Goal: Find specific page/section: Find specific page/section

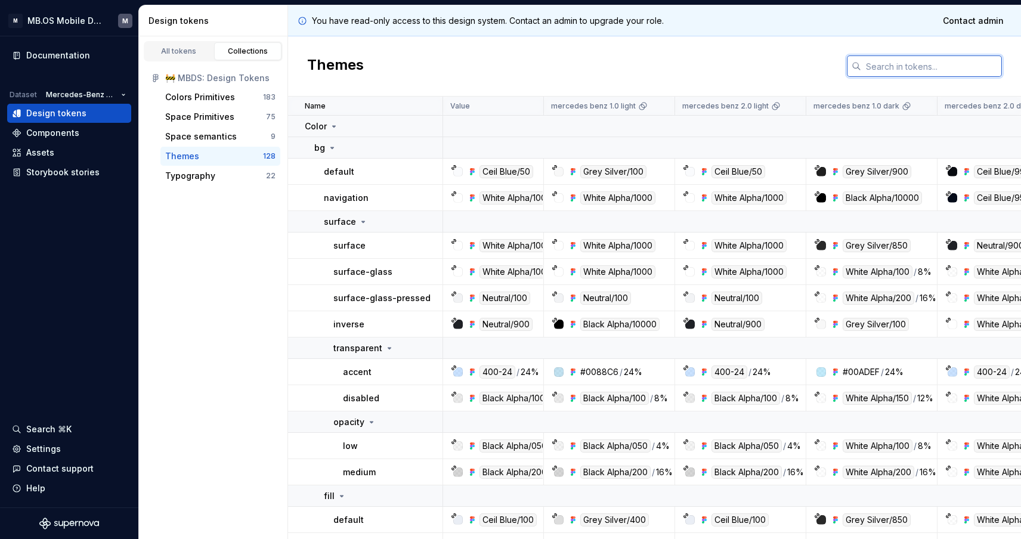
click at [871, 60] on input "text" at bounding box center [931, 65] width 141 height 21
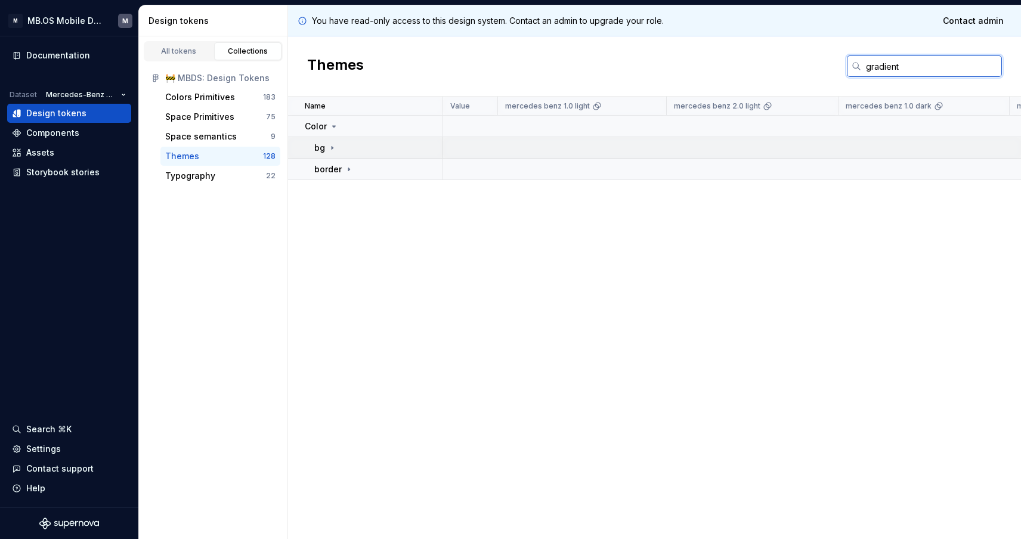
type input "gradient"
click at [338, 146] on div "bg" at bounding box center [378, 148] width 128 height 12
click at [350, 163] on p "gradient" at bounding box center [341, 169] width 35 height 12
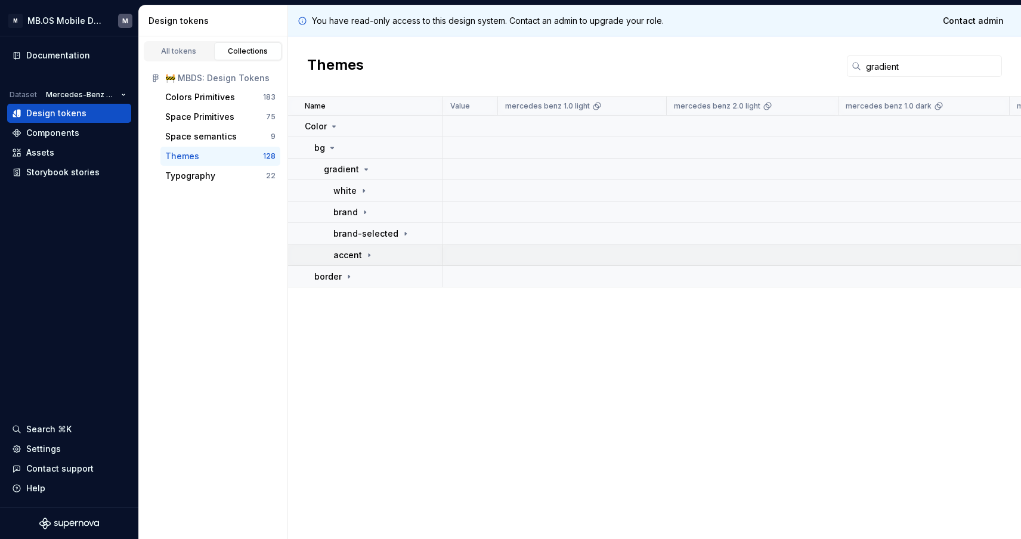
click at [356, 248] on td "accent" at bounding box center [365, 255] width 155 height 21
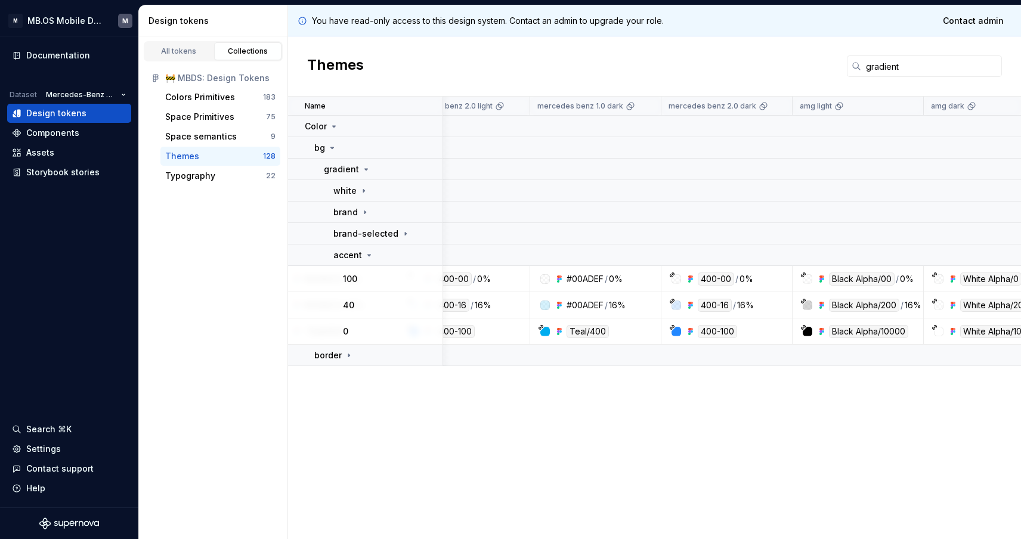
scroll to position [0, 250]
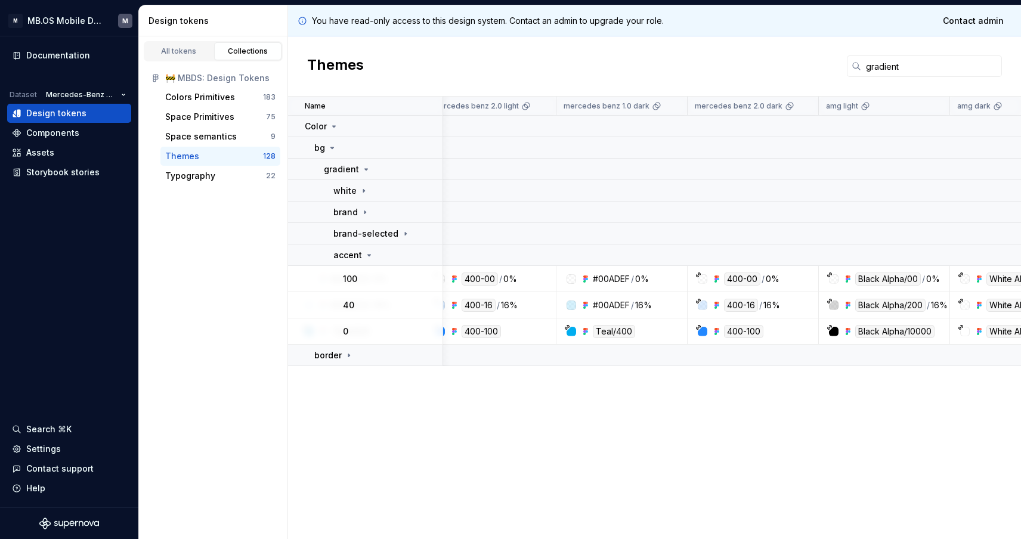
click at [476, 301] on div "400-16" at bounding box center [479, 305] width 34 height 13
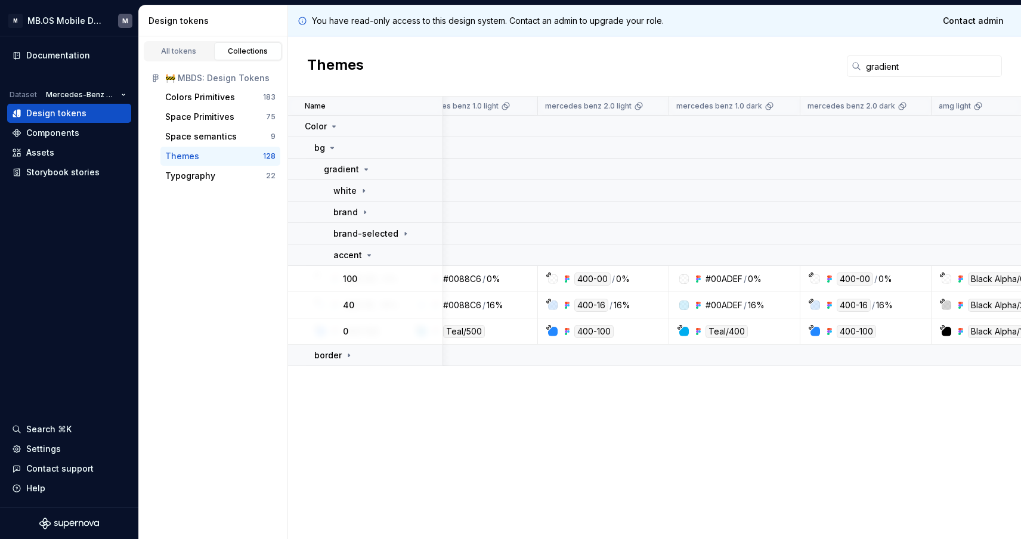
scroll to position [0, 138]
click at [591, 325] on div "400-100" at bounding box center [593, 331] width 39 height 13
drag, startPoint x: 903, startPoint y: 68, endPoint x: 853, endPoint y: 67, distance: 50.1
click at [852, 67] on div "gradient" at bounding box center [924, 65] width 155 height 21
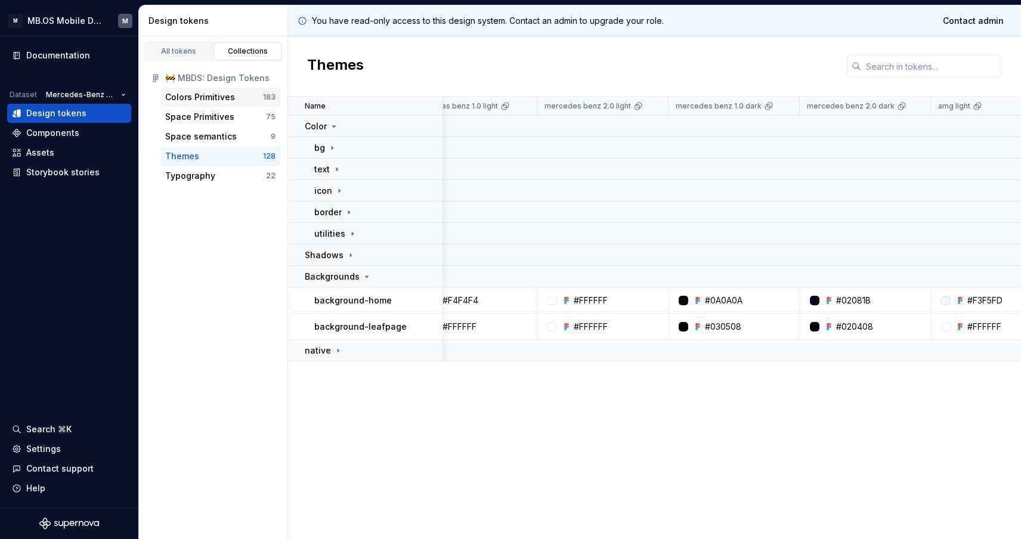
click at [177, 100] on div "Colors Primitives" at bounding box center [200, 97] width 70 height 12
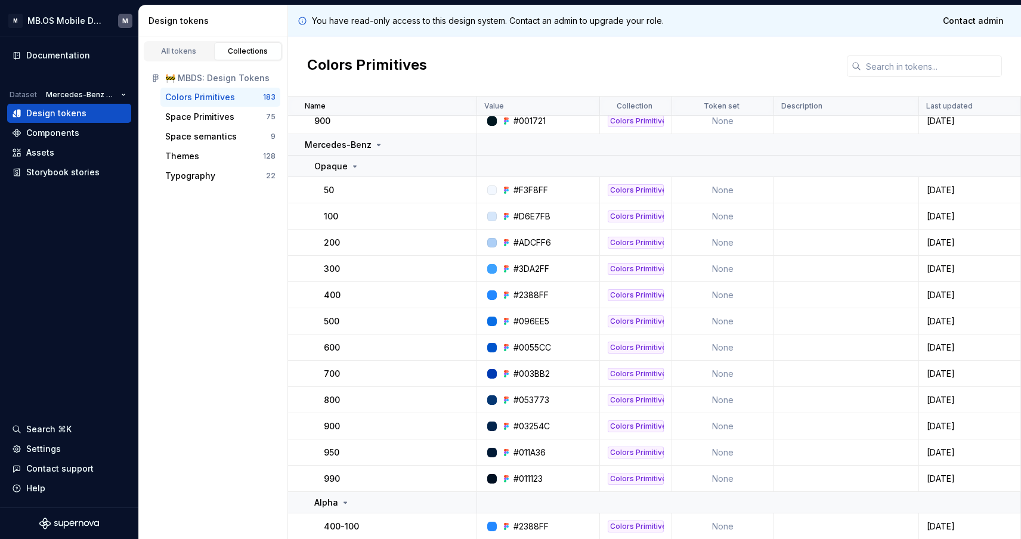
scroll to position [2120, 0]
click at [339, 163] on p "Opaque" at bounding box center [330, 168] width 33 height 12
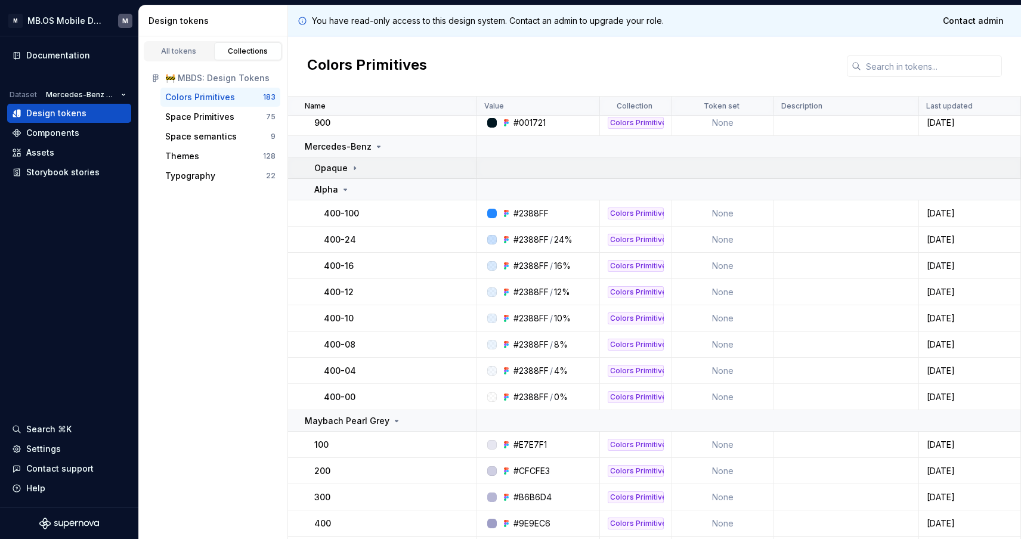
click at [339, 166] on p "Opaque" at bounding box center [330, 168] width 33 height 12
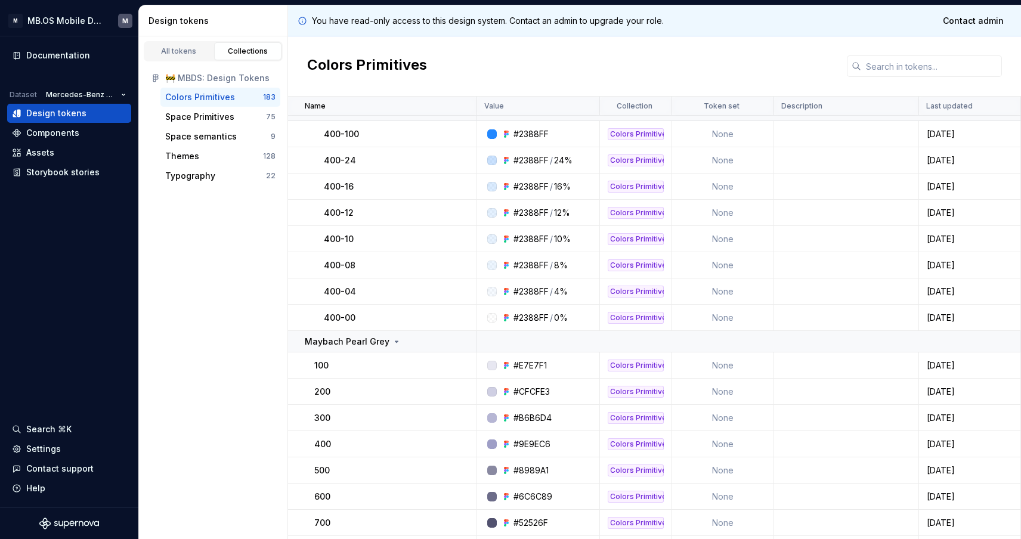
scroll to position [2515, 0]
